Goal: Information Seeking & Learning: Check status

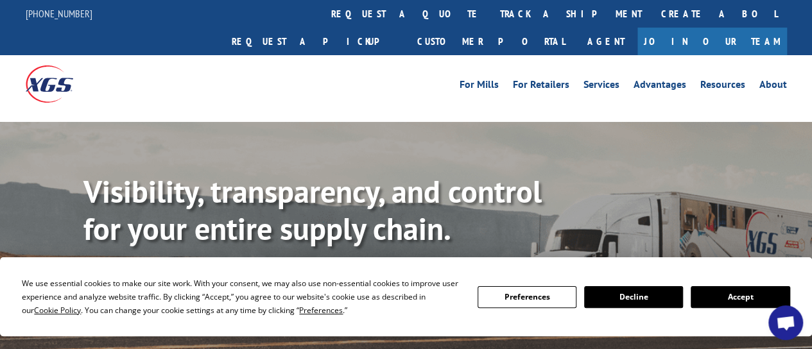
click at [162, 274] on link "Track shipment" at bounding box center [143, 287] width 121 height 27
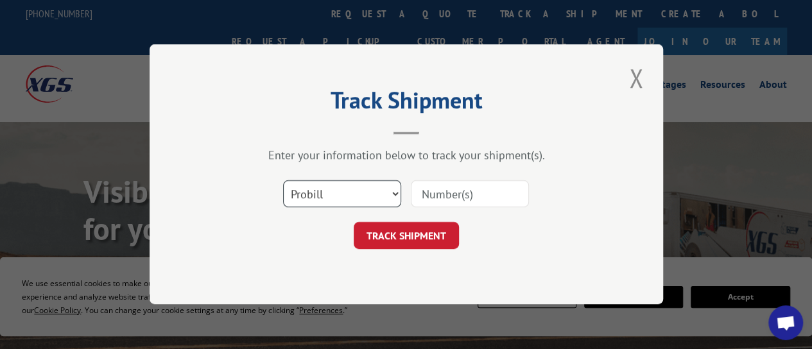
click at [382, 194] on select "Select category... Probill BOL PO" at bounding box center [342, 194] width 118 height 27
select select "bol"
click at [283, 181] on select "Select category... Probill BOL PO" at bounding box center [342, 194] width 118 height 27
click at [457, 200] on input at bounding box center [470, 194] width 118 height 27
paste input "5958736"
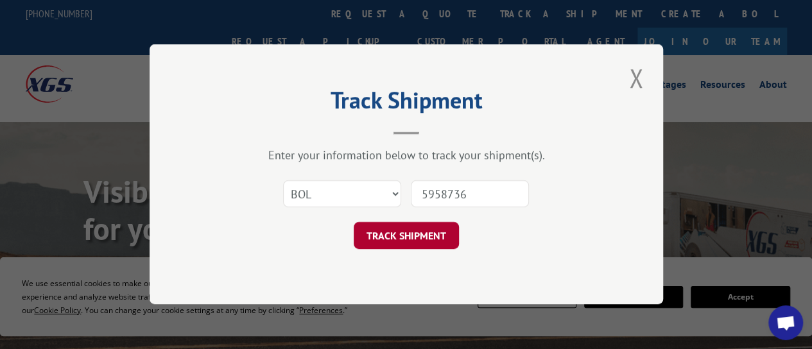
type input "5958736"
click at [360, 241] on button "TRACK SHIPMENT" at bounding box center [406, 236] width 105 height 27
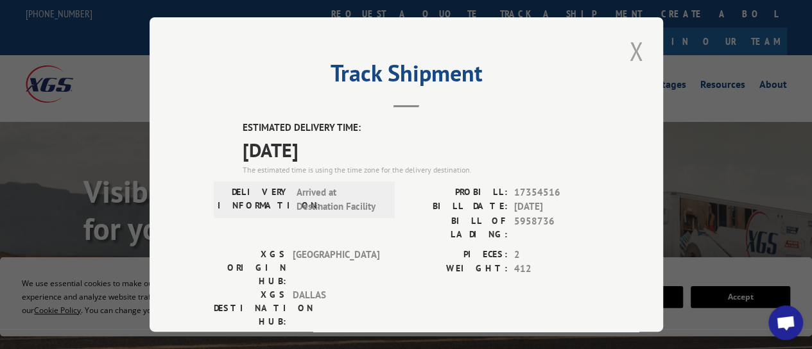
click at [634, 39] on button "Close modal" at bounding box center [636, 50] width 22 height 35
